Goal: Find specific page/section: Find specific page/section

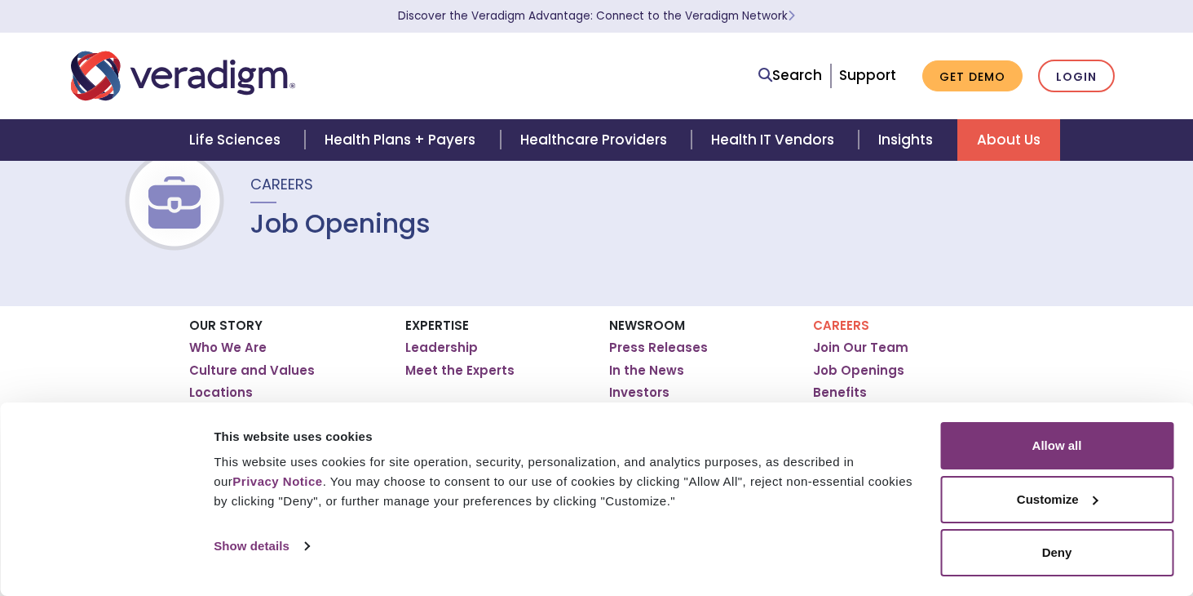
scroll to position [82, 0]
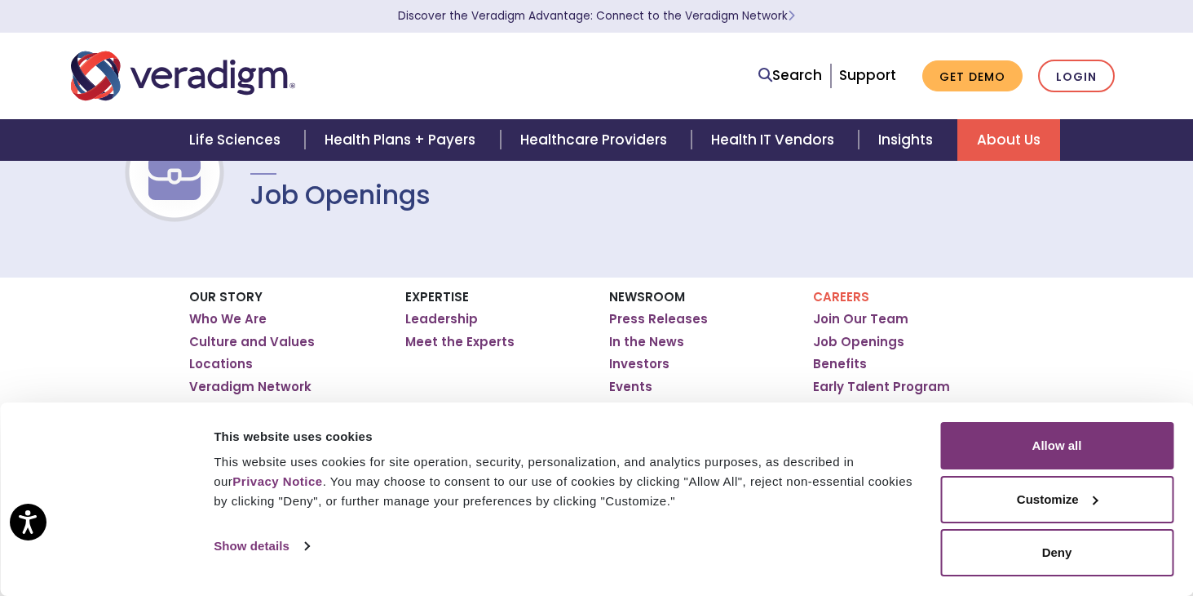
drag, startPoint x: 1076, startPoint y: 495, endPoint x: 1064, endPoint y: 494, distance: 12.3
click at [1073, 495] on button "Customize" at bounding box center [1057, 499] width 233 height 47
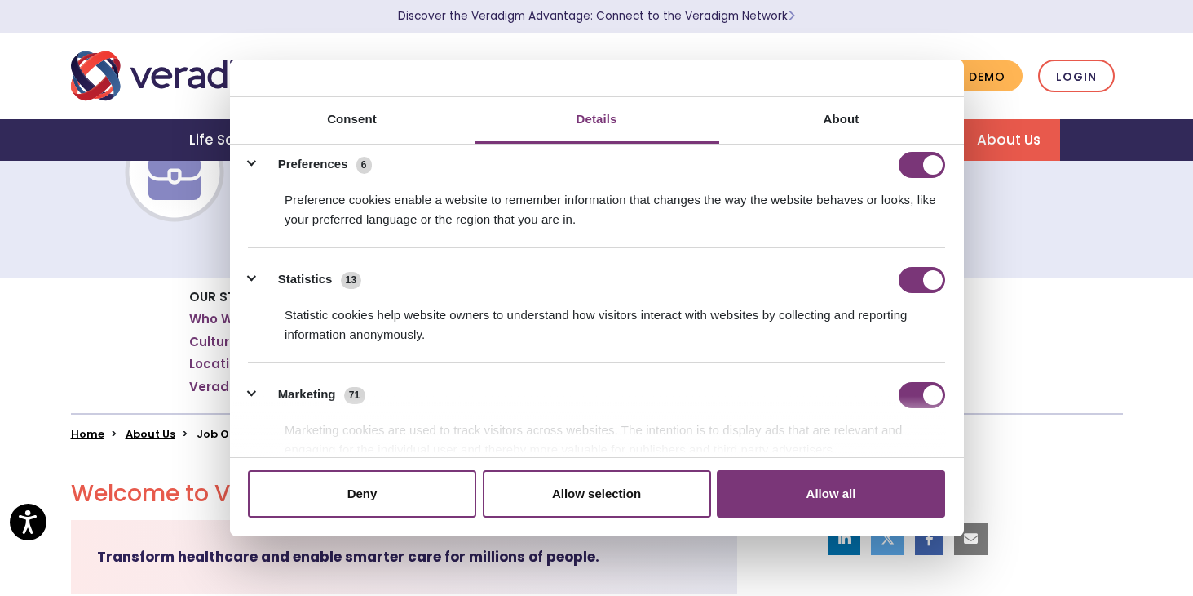
scroll to position [163, 0]
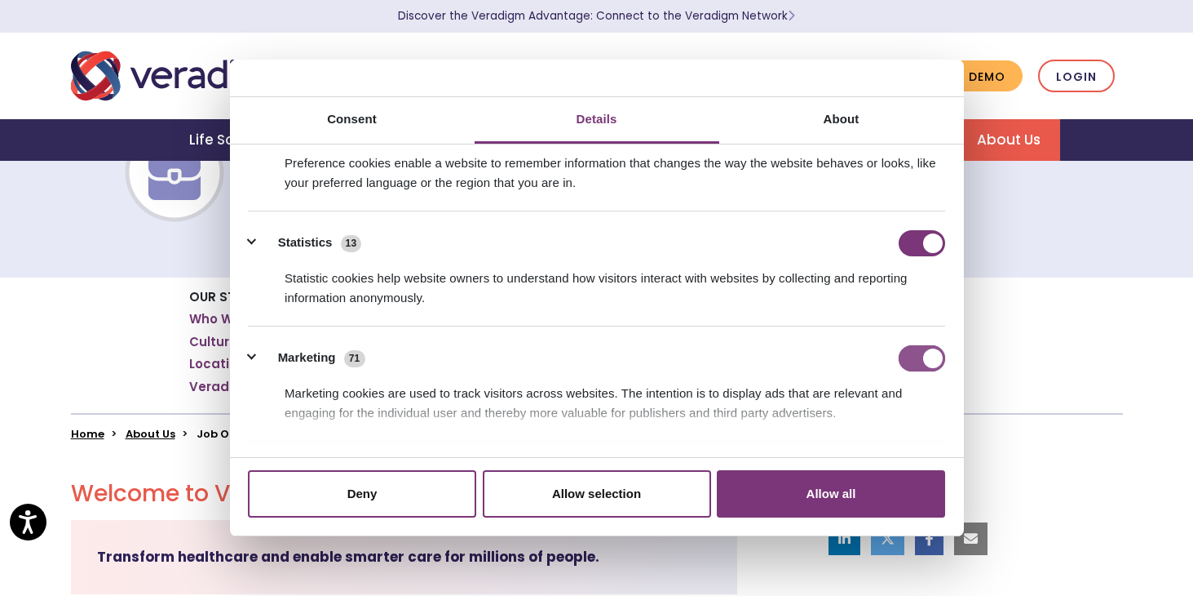
click at [909, 356] on input "Marketing" at bounding box center [922, 358] width 46 height 26
checkbox input "false"
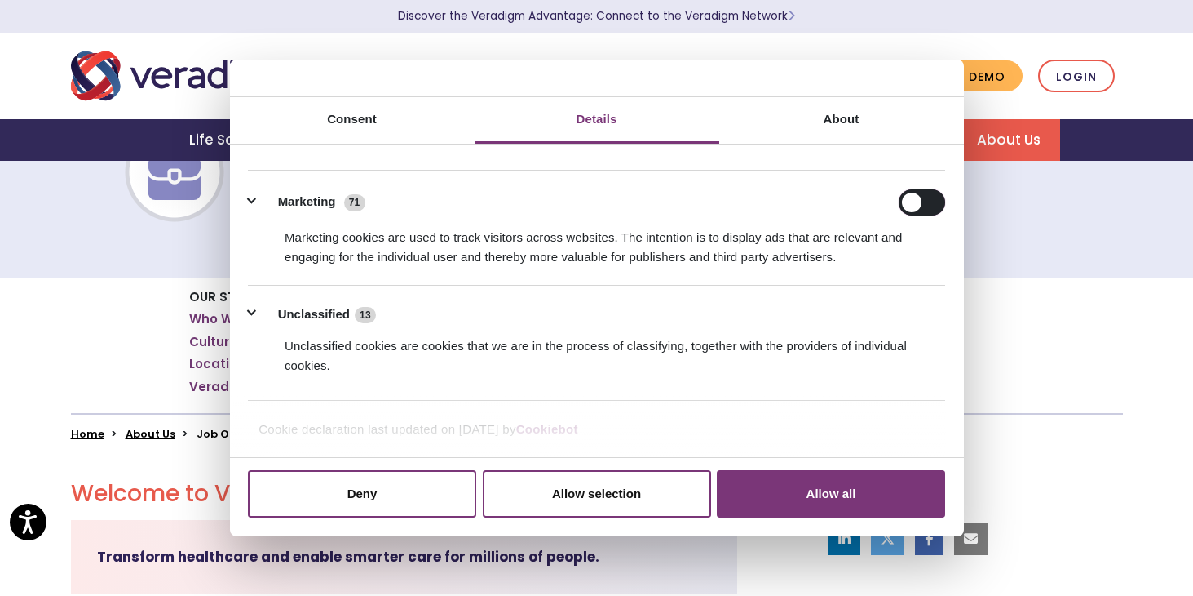
scroll to position [237, 0]
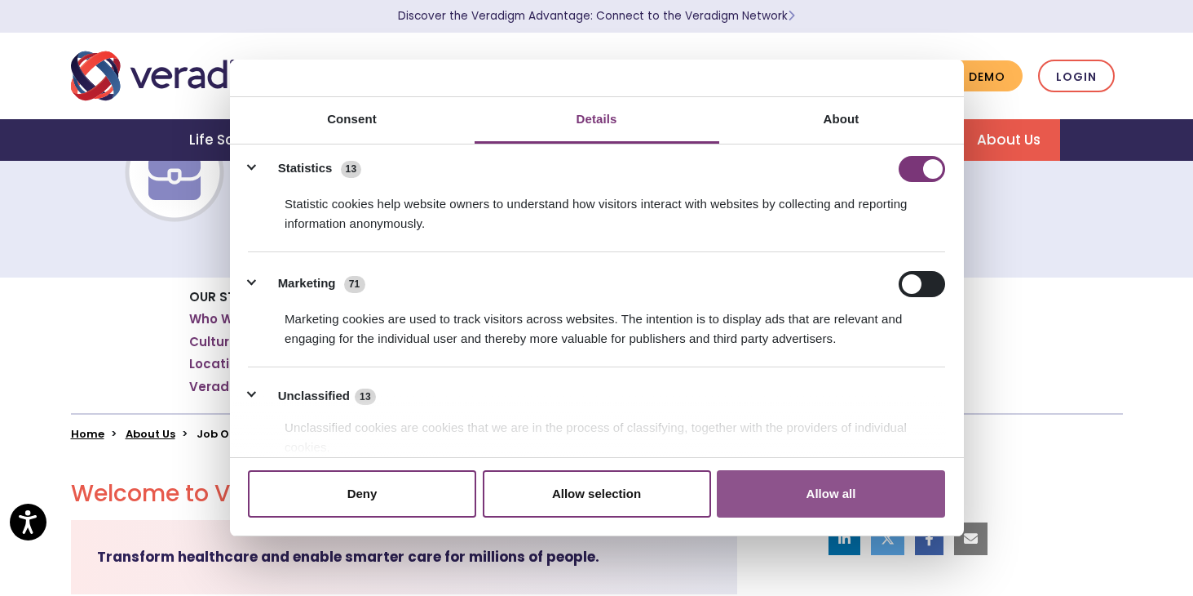
click at [808, 496] on button "Allow all" at bounding box center [831, 493] width 228 height 47
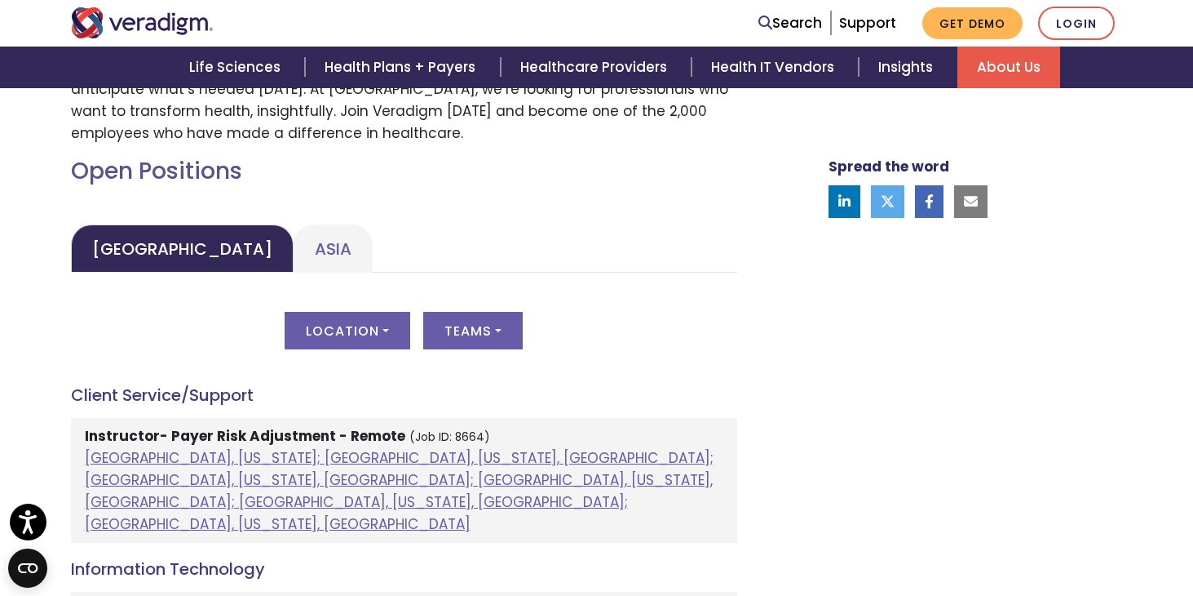
scroll to position [653, 0]
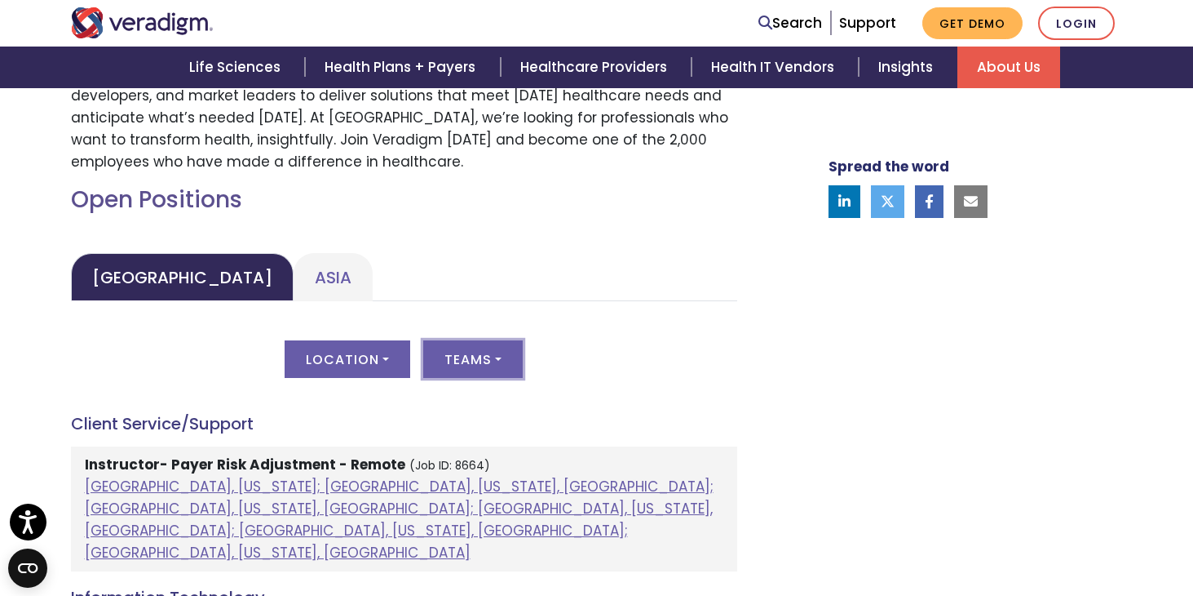
click at [498, 358] on button "Teams" at bounding box center [473, 359] width 100 height 38
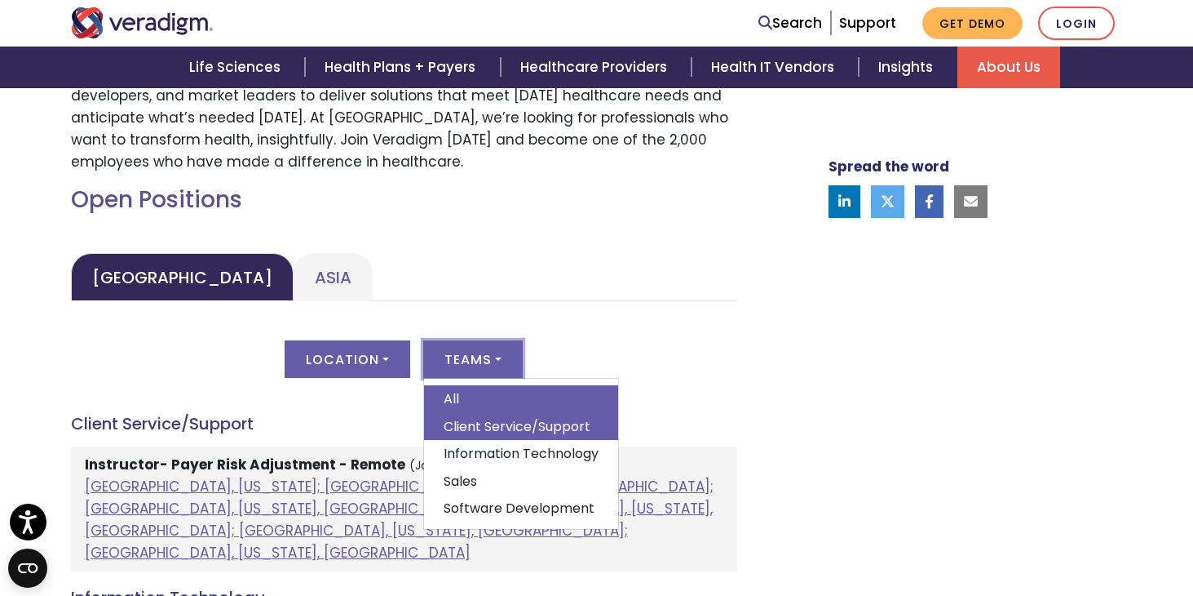
scroll to position [734, 0]
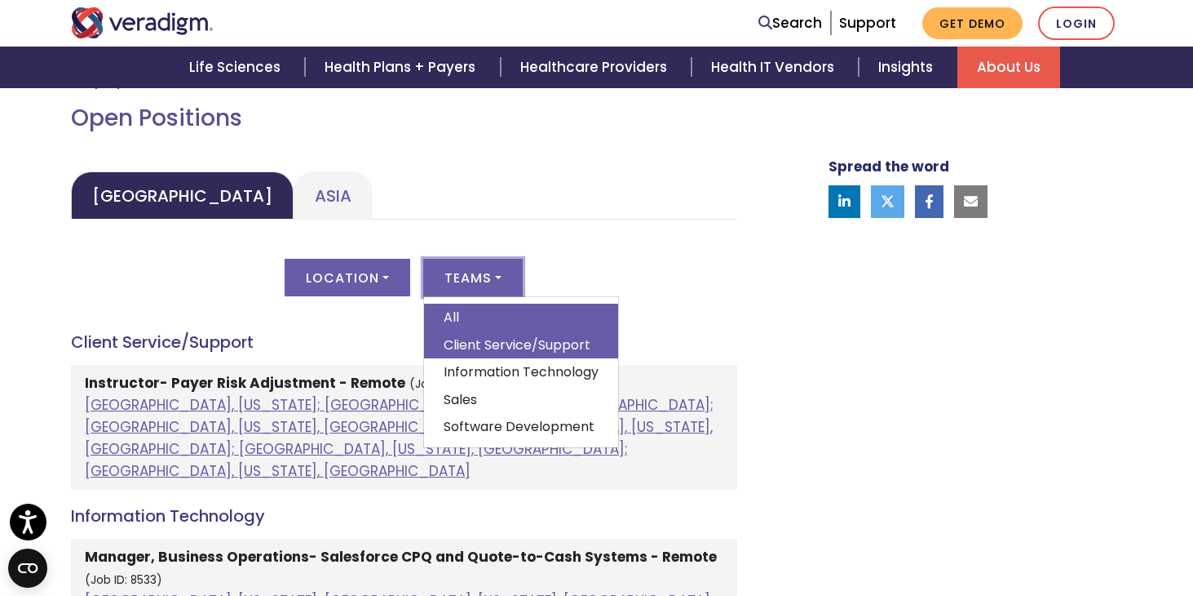
click at [504, 343] on link "Client Service/Support" at bounding box center [521, 345] width 194 height 28
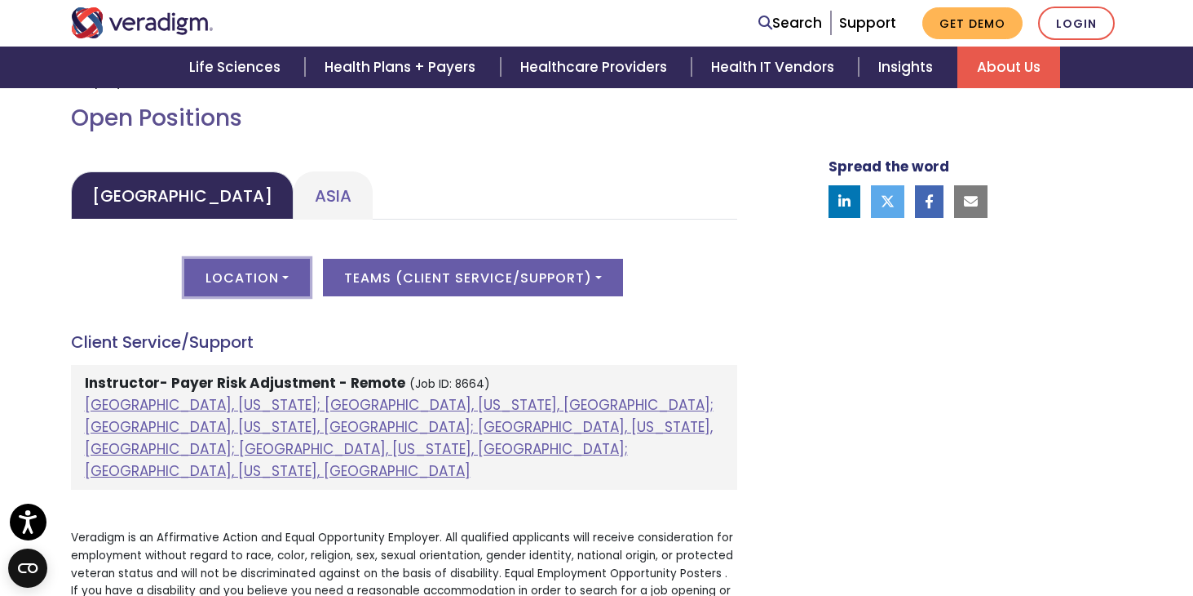
click at [286, 272] on button "Location" at bounding box center [247, 278] width 126 height 38
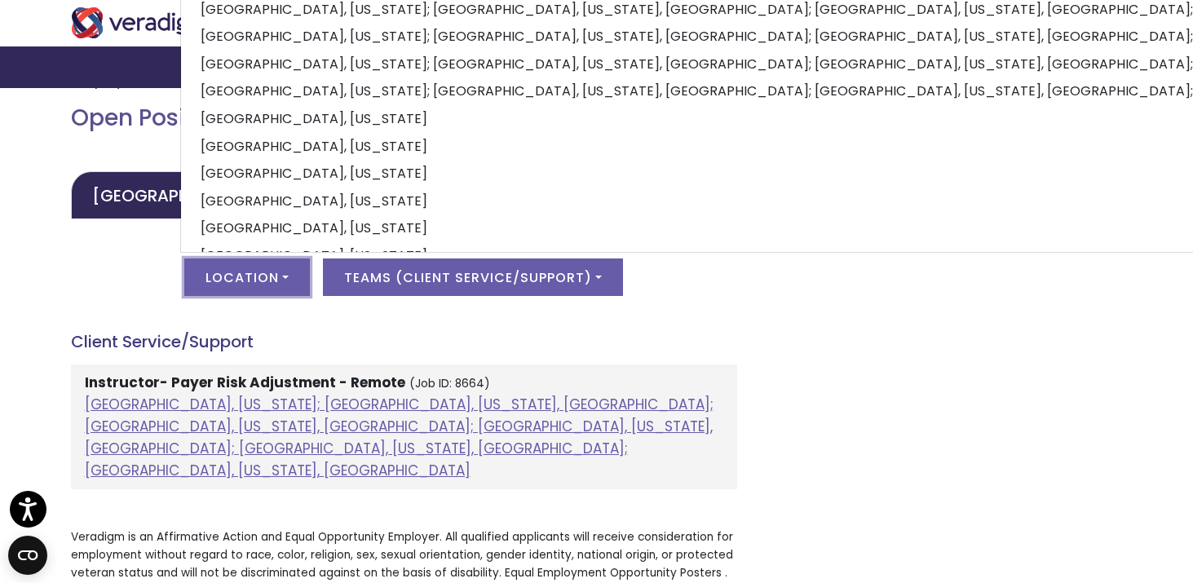
click at [286, 272] on button "Location" at bounding box center [247, 278] width 126 height 38
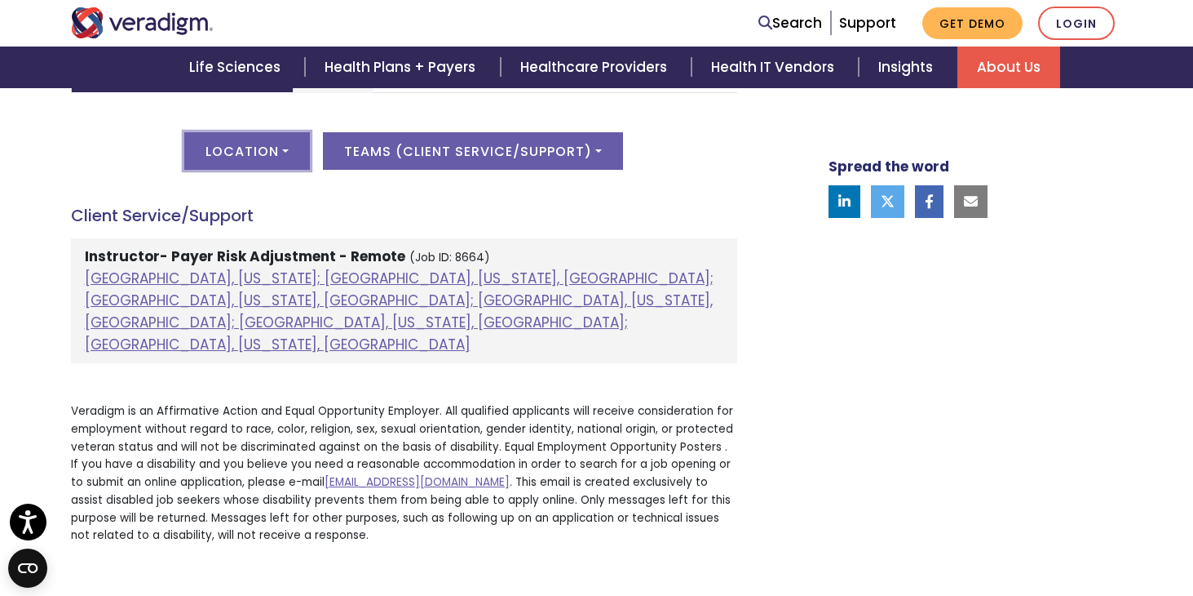
scroll to position [897, 0]
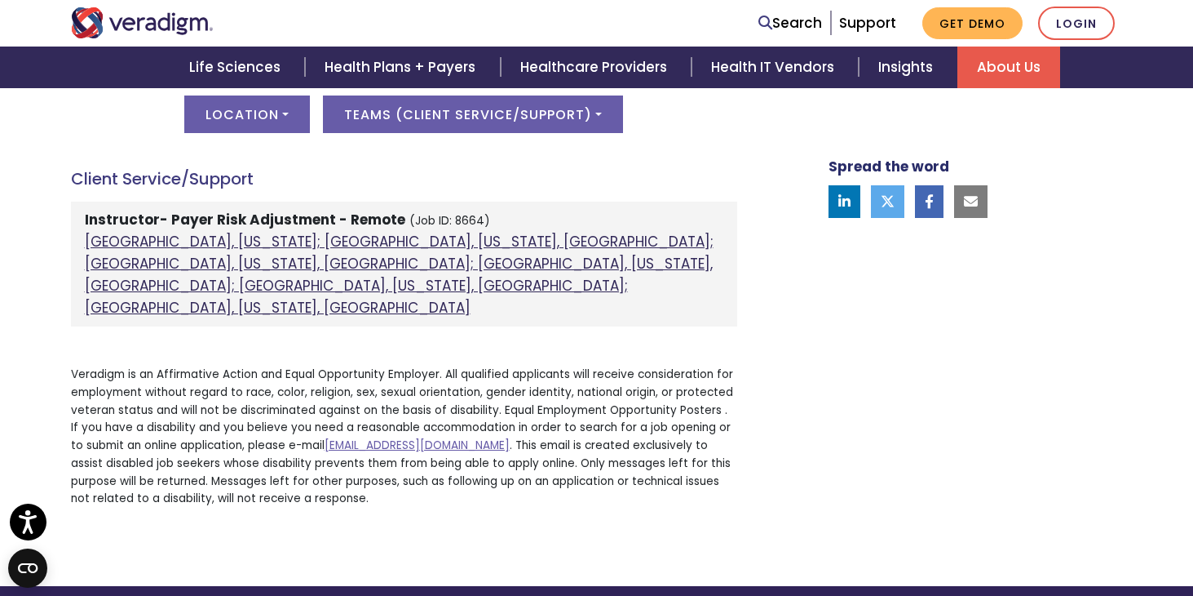
click at [358, 241] on link "[GEOGRAPHIC_DATA], [US_STATE]; [GEOGRAPHIC_DATA], [US_STATE], [GEOGRAPHIC_DATA]…" at bounding box center [399, 275] width 629 height 86
